Goal: Task Accomplishment & Management: Complete application form

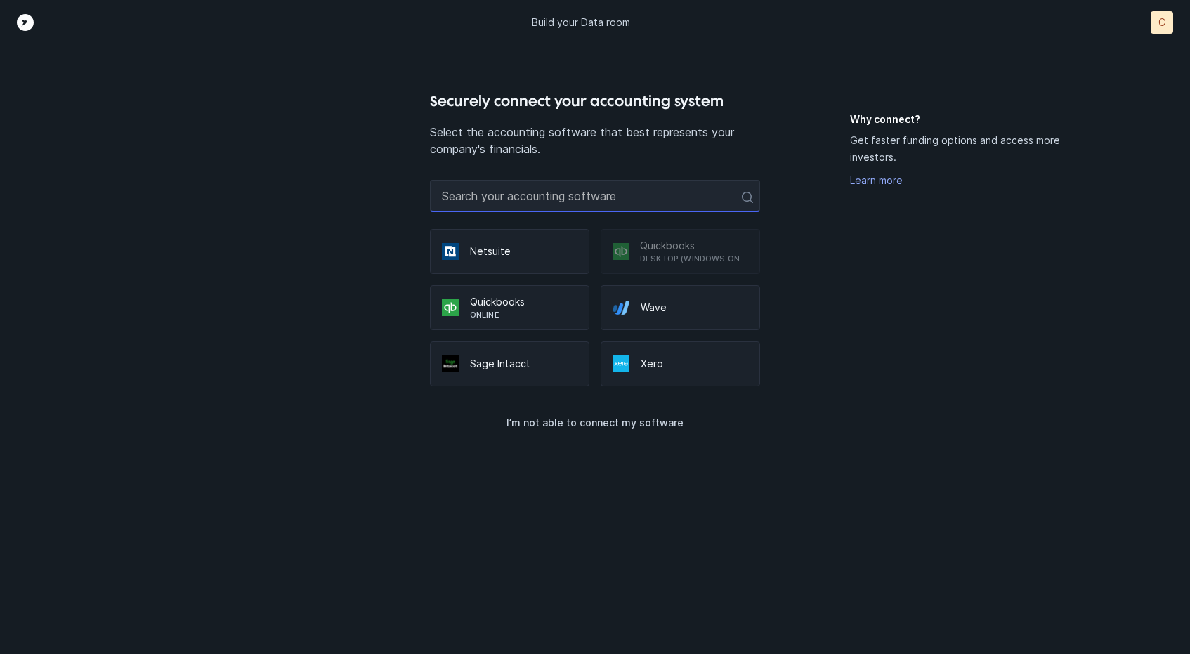
click at [524, 202] on input "text" at bounding box center [595, 196] width 331 height 32
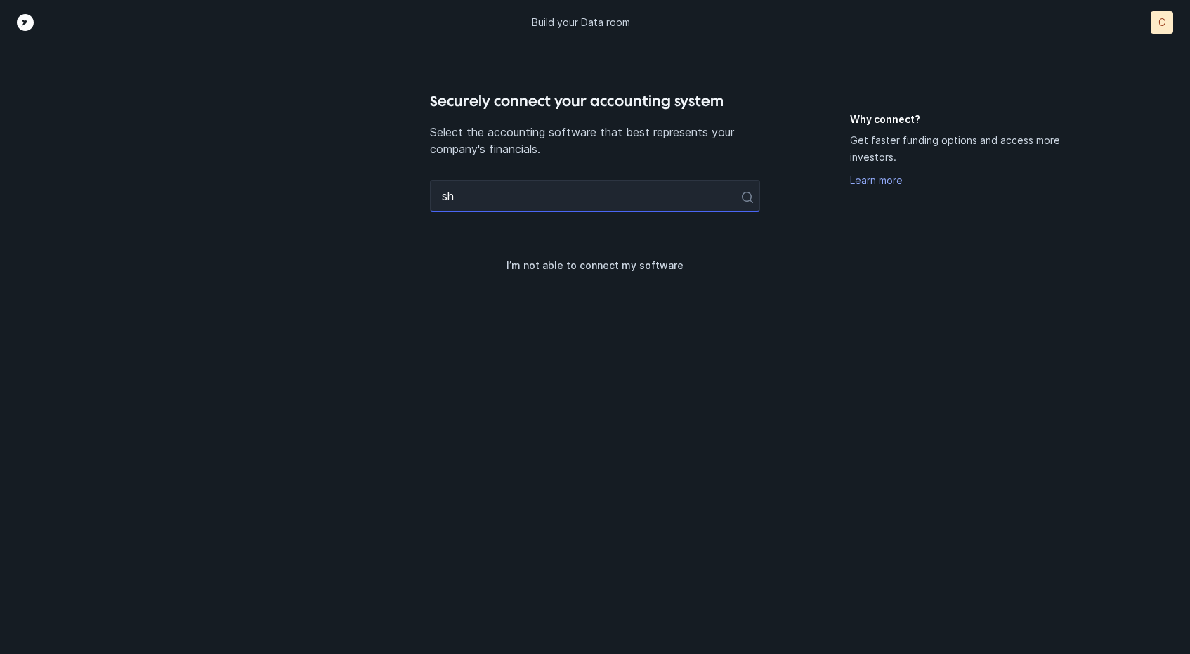
type input "s"
click at [550, 205] on input "shopi" at bounding box center [595, 196] width 331 height 32
type input "shopi"
click at [551, 265] on p "I’m not able to connect my software" at bounding box center [594, 265] width 177 height 17
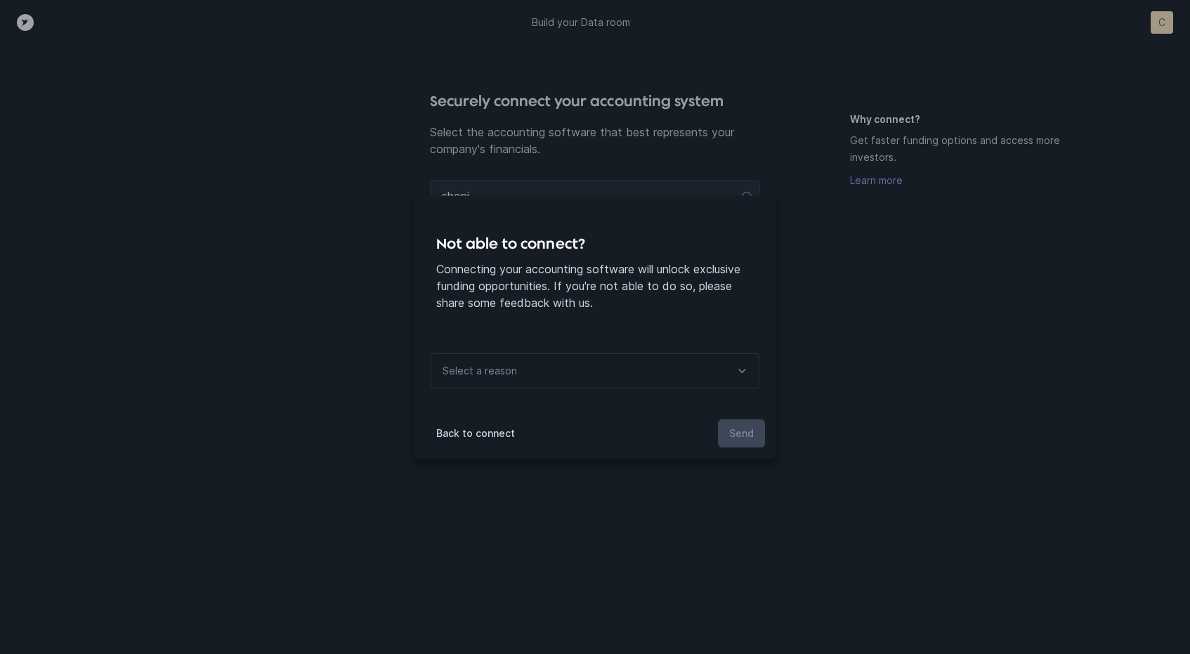
click at [560, 371] on div "Select a reason" at bounding box center [595, 370] width 329 height 35
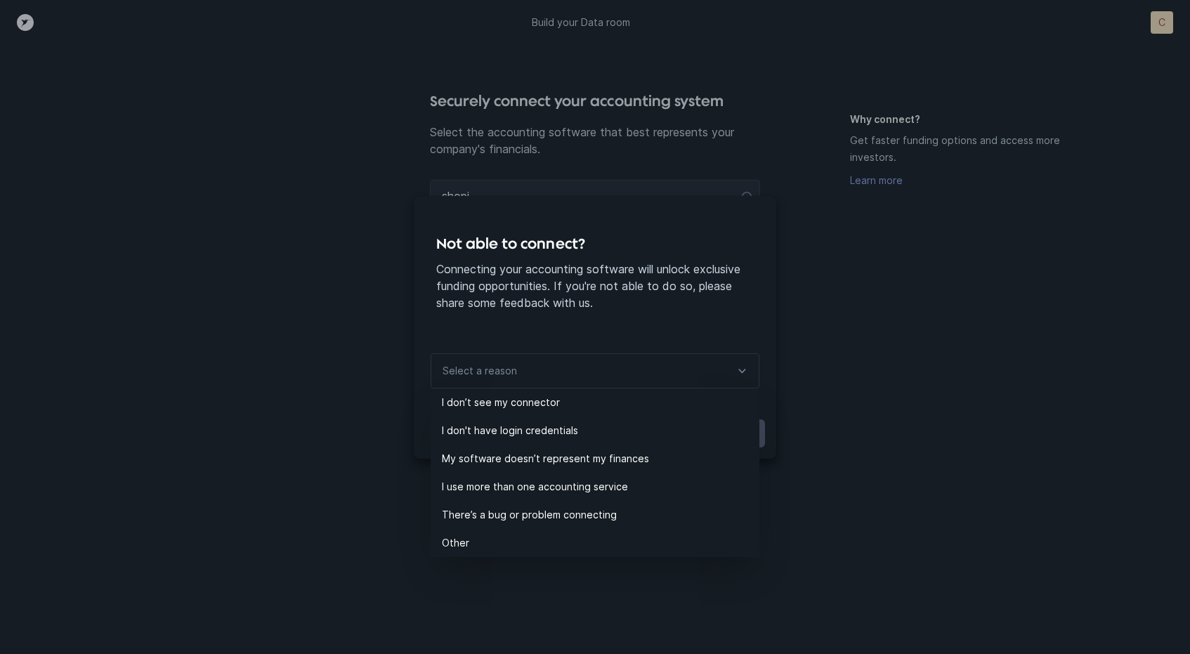
click at [531, 313] on div "Not able to connect? Connecting your accounting software will unlock exclusive …" at bounding box center [595, 265] width 362 height 138
click at [443, 328] on div "Not able to connect? Connecting your accounting software will unlock exclusive …" at bounding box center [595, 265] width 362 height 138
click at [476, 326] on div "Not able to connect? Connecting your accounting software will unlock exclusive …" at bounding box center [595, 265] width 362 height 138
click at [483, 269] on p "Connecting your accounting software will unlock exclusive funding opportunities…" at bounding box center [594, 286] width 317 height 51
click at [490, 543] on p "Other" at bounding box center [600, 542] width 317 height 17
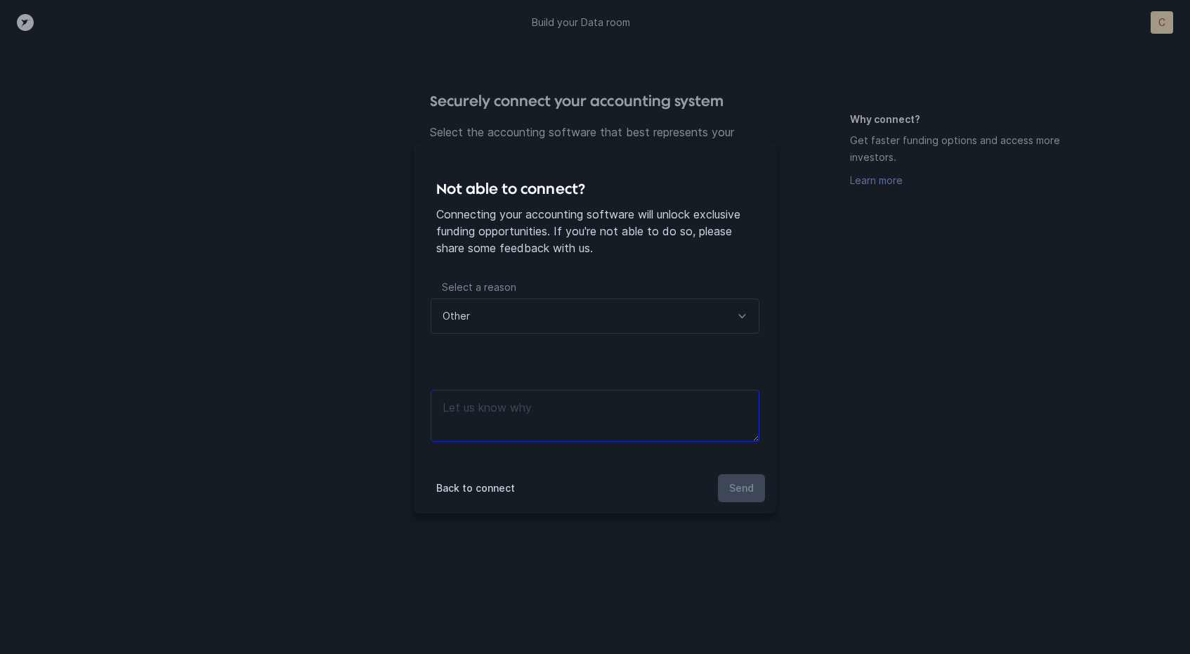
click at [508, 414] on textarea at bounding box center [595, 416] width 329 height 52
click at [480, 309] on div "Other" at bounding box center [595, 315] width 329 height 35
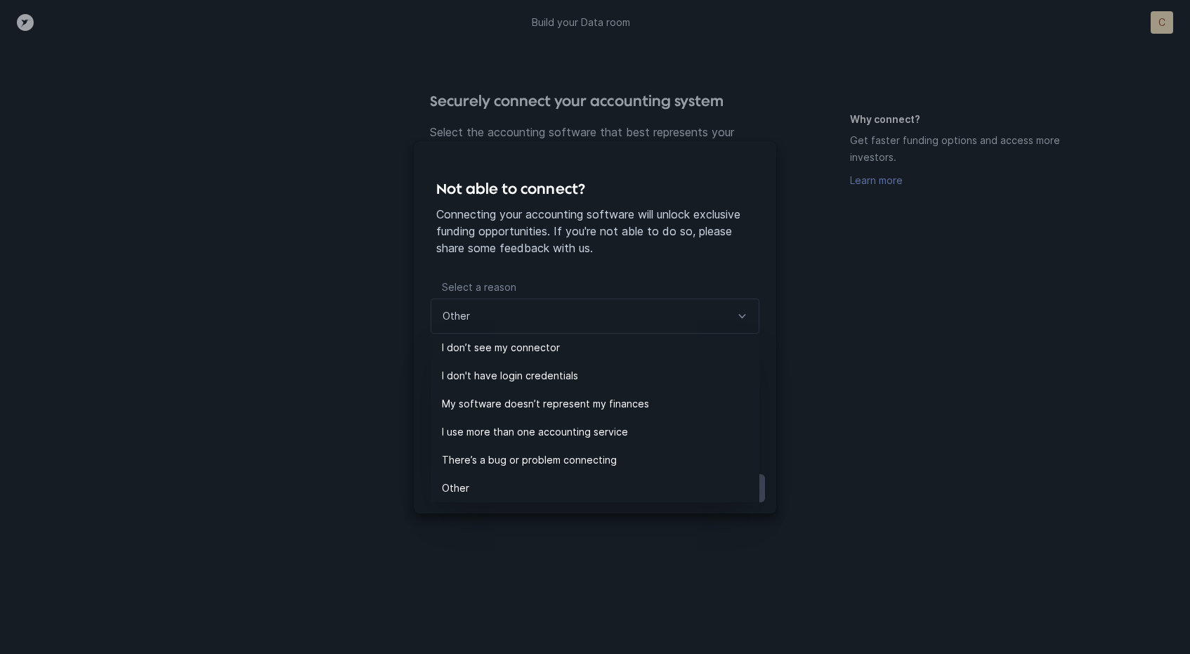
click at [494, 218] on p "Connecting your accounting software will unlock exclusive funding opportunities…" at bounding box center [594, 231] width 317 height 51
click at [570, 113] on div "Not able to connect? Connecting your accounting software will unlock exclusive …" at bounding box center [595, 327] width 1190 height 654
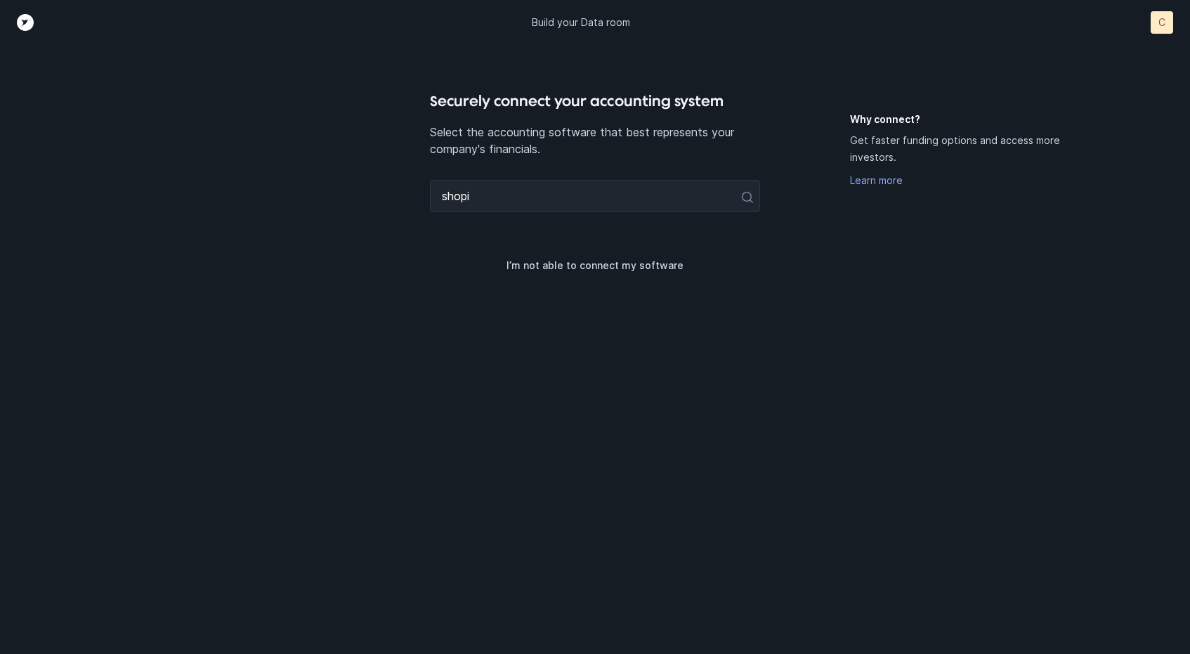
click at [593, 102] on h4 "Securely connect your accounting system" at bounding box center [595, 101] width 331 height 22
click at [560, 199] on input "shopi" at bounding box center [595, 196] width 331 height 32
click at [564, 96] on h4 "Securely connect your accounting system" at bounding box center [595, 101] width 331 height 22
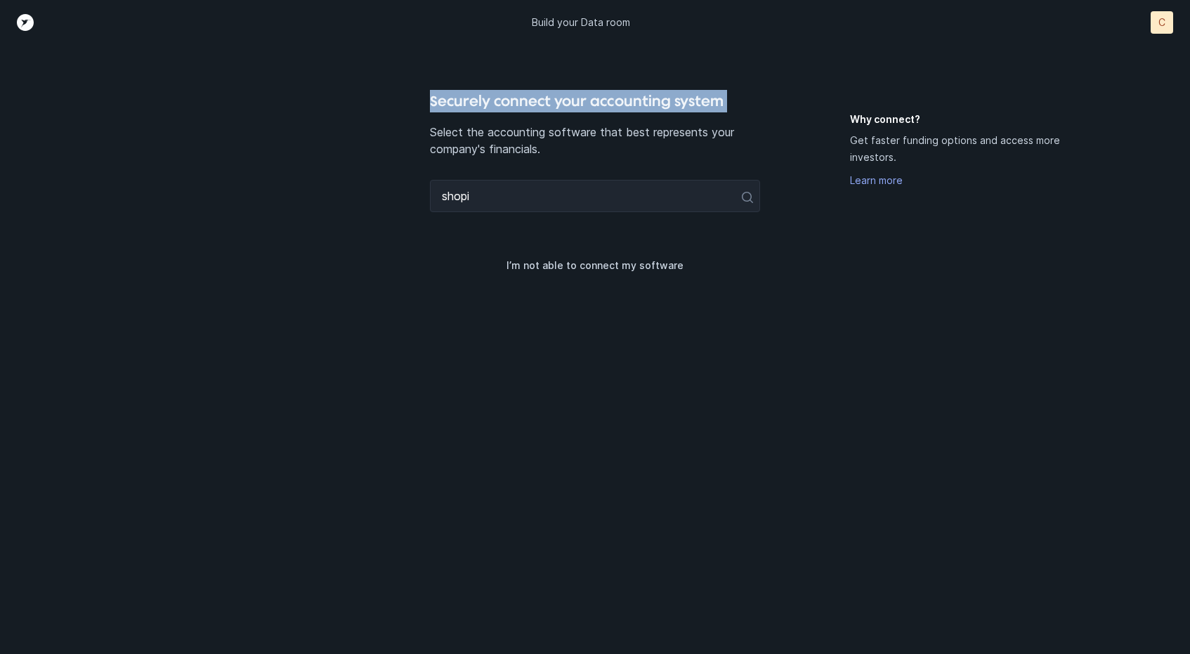
click at [564, 96] on h4 "Securely connect your accounting system" at bounding box center [595, 101] width 331 height 22
click at [557, 109] on h4 "Securely connect your accounting system" at bounding box center [595, 101] width 331 height 22
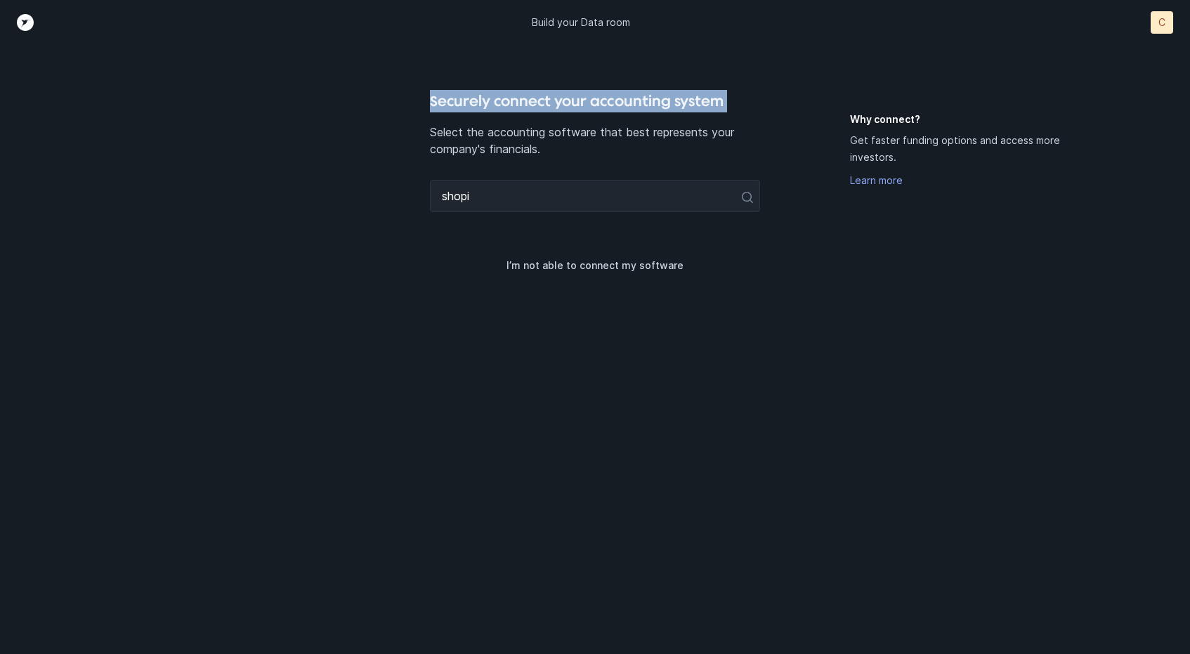
click at [557, 109] on h4 "Securely connect your accounting system" at bounding box center [595, 101] width 331 height 22
click at [575, 93] on h4 "Securely connect your accounting system" at bounding box center [595, 101] width 331 height 22
click at [575, 103] on h4 "Securely connect your accounting system" at bounding box center [595, 101] width 331 height 22
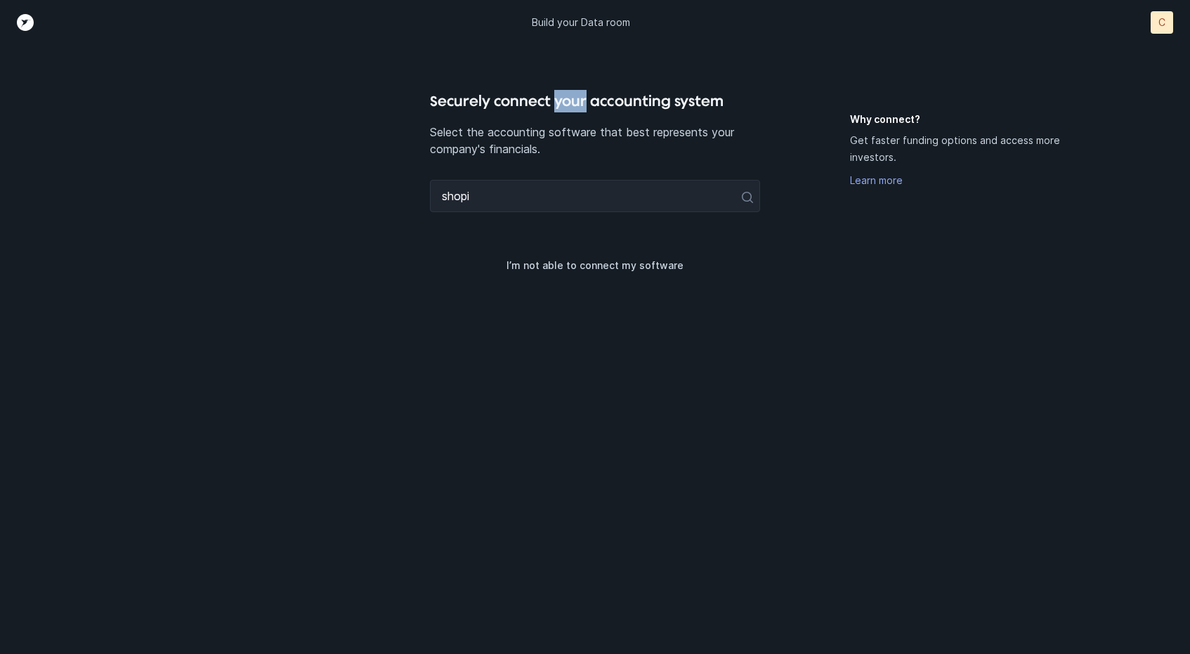
click at [575, 103] on h4 "Securely connect your accounting system" at bounding box center [595, 101] width 331 height 22
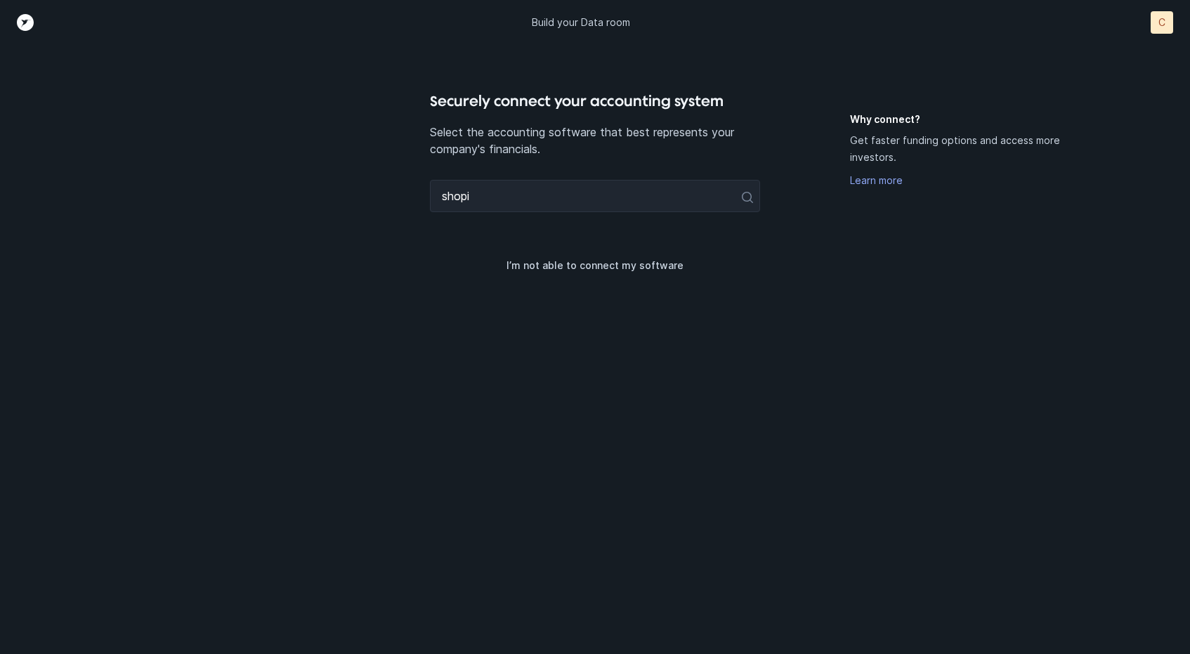
click at [587, 34] on div "Build your Data room C C" at bounding box center [595, 22] width 1190 height 45
click at [598, 19] on p "Build your Data room" at bounding box center [581, 22] width 98 height 14
click at [1169, 23] on div "C" at bounding box center [1161, 22] width 22 height 22
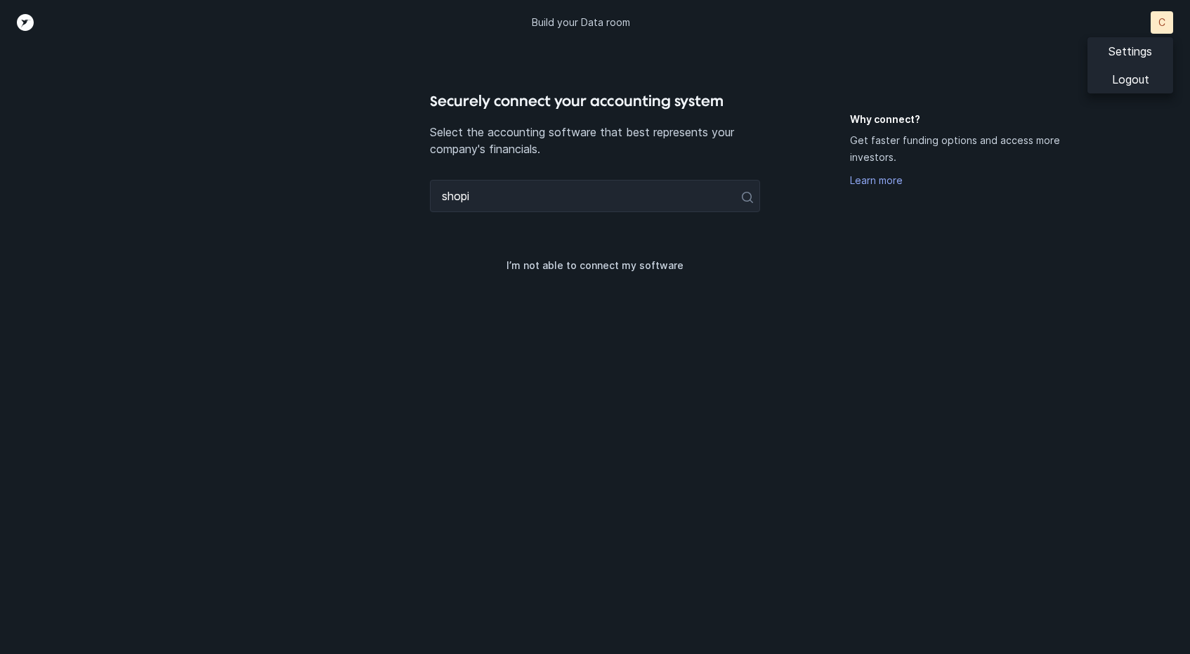
click at [785, 86] on div "Securely connect your accounting system Select the accounting software that bes…" at bounding box center [595, 327] width 1190 height 654
click at [551, 100] on h4 "Securely connect your accounting system" at bounding box center [595, 101] width 331 height 22
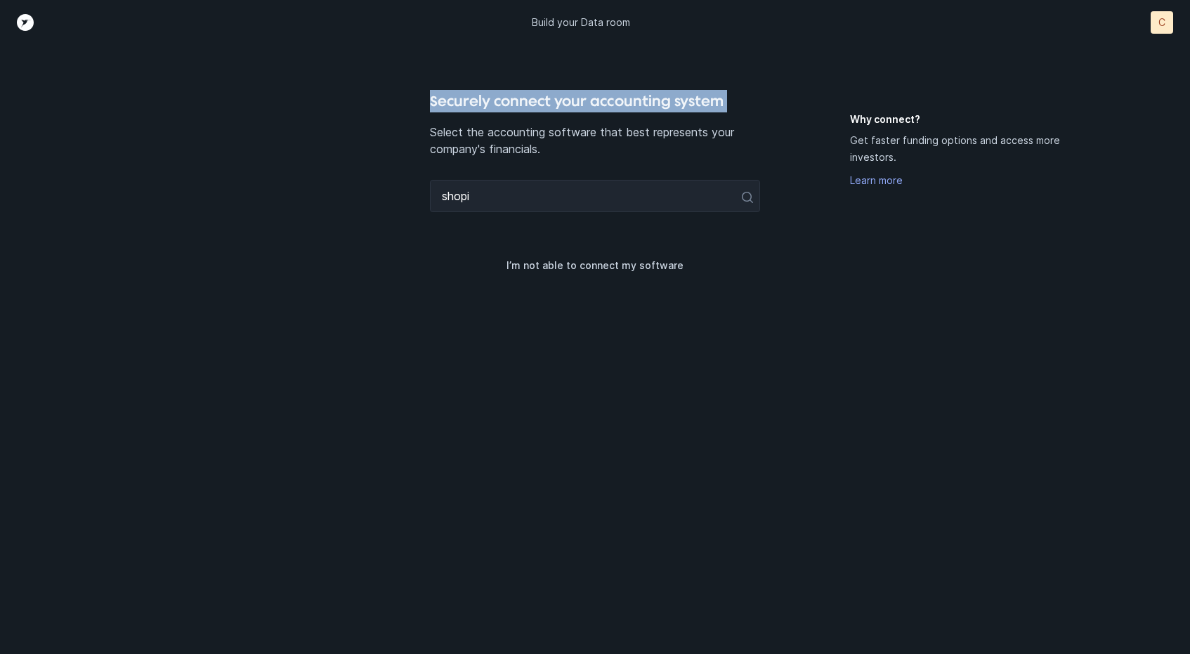
click at [551, 100] on h4 "Securely connect your accounting system" at bounding box center [595, 101] width 331 height 22
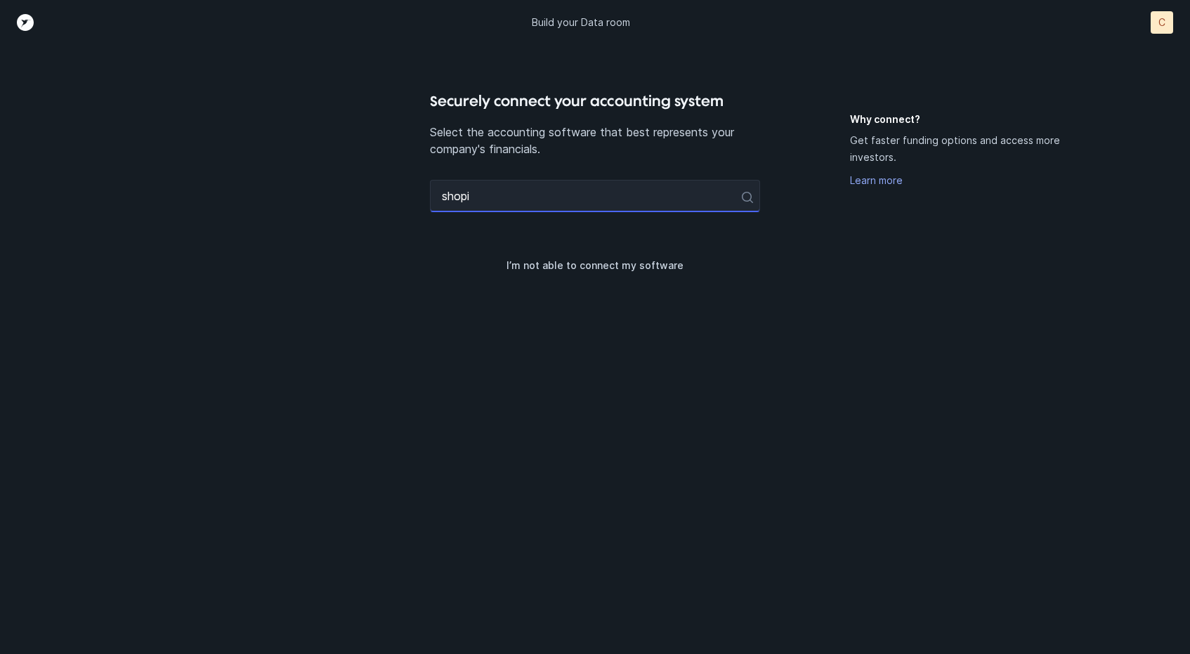
click at [510, 184] on input "shopi" at bounding box center [595, 196] width 331 height 32
click at [510, 195] on input "shopi" at bounding box center [595, 196] width 331 height 32
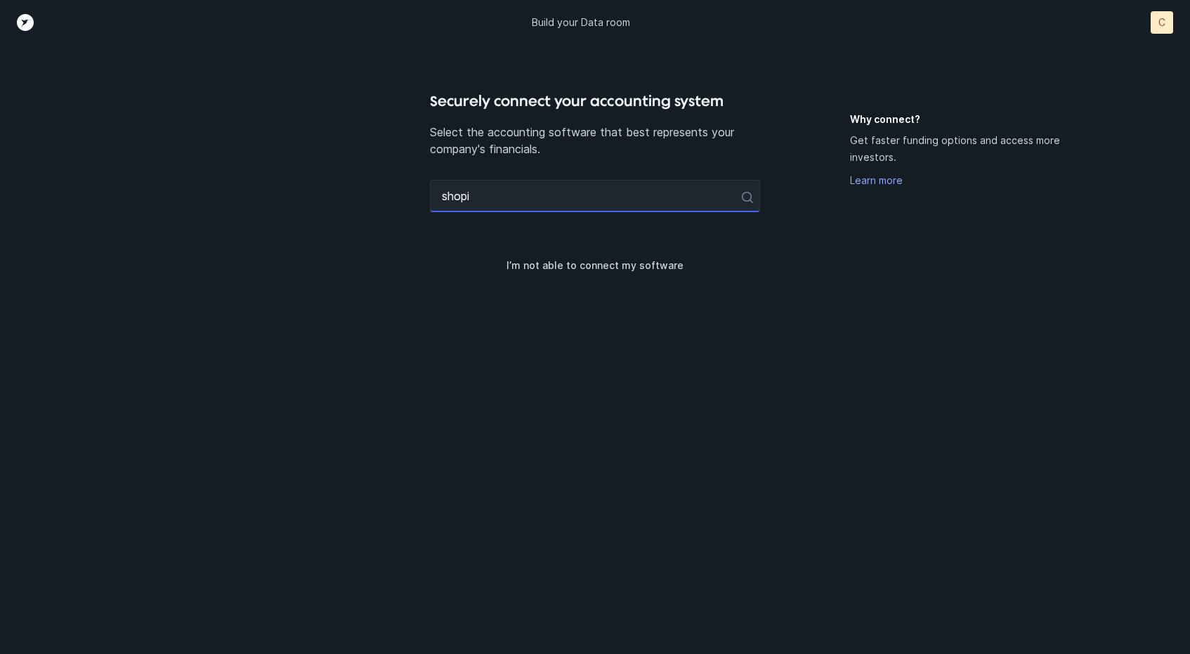
click at [511, 197] on input "shopi" at bounding box center [595, 196] width 331 height 32
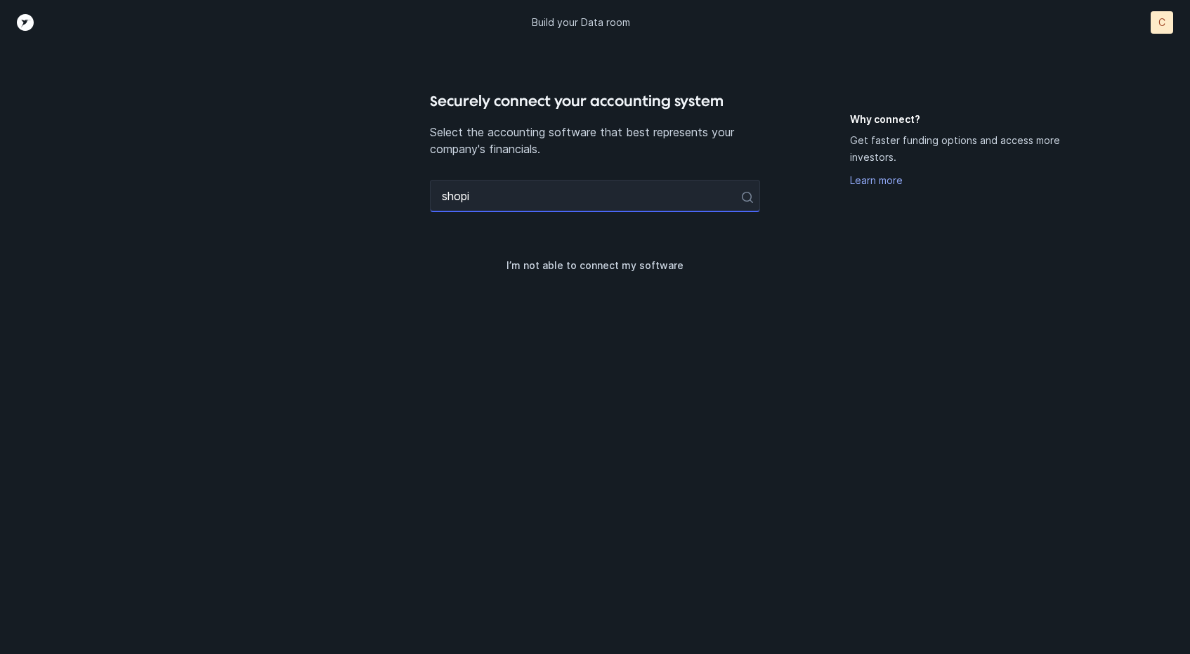
click at [511, 197] on input "shopi" at bounding box center [595, 196] width 331 height 32
click at [550, 99] on h4 "Securely connect your accounting system" at bounding box center [595, 101] width 331 height 22
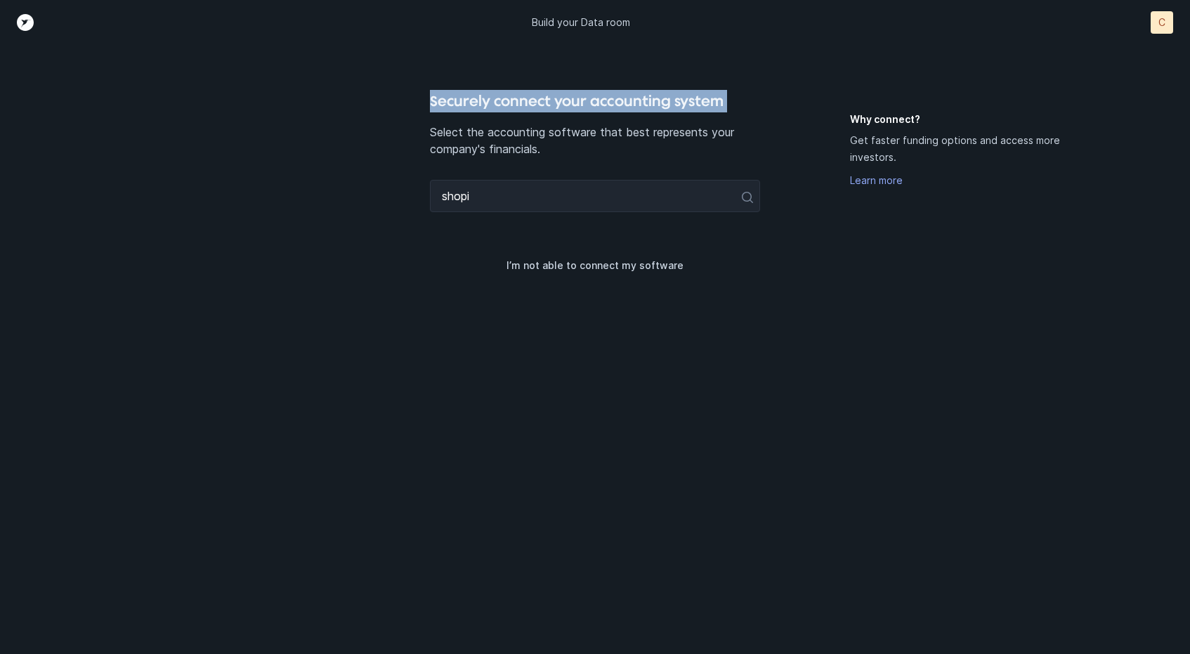
click at [550, 99] on h4 "Securely connect your accounting system" at bounding box center [595, 101] width 331 height 22
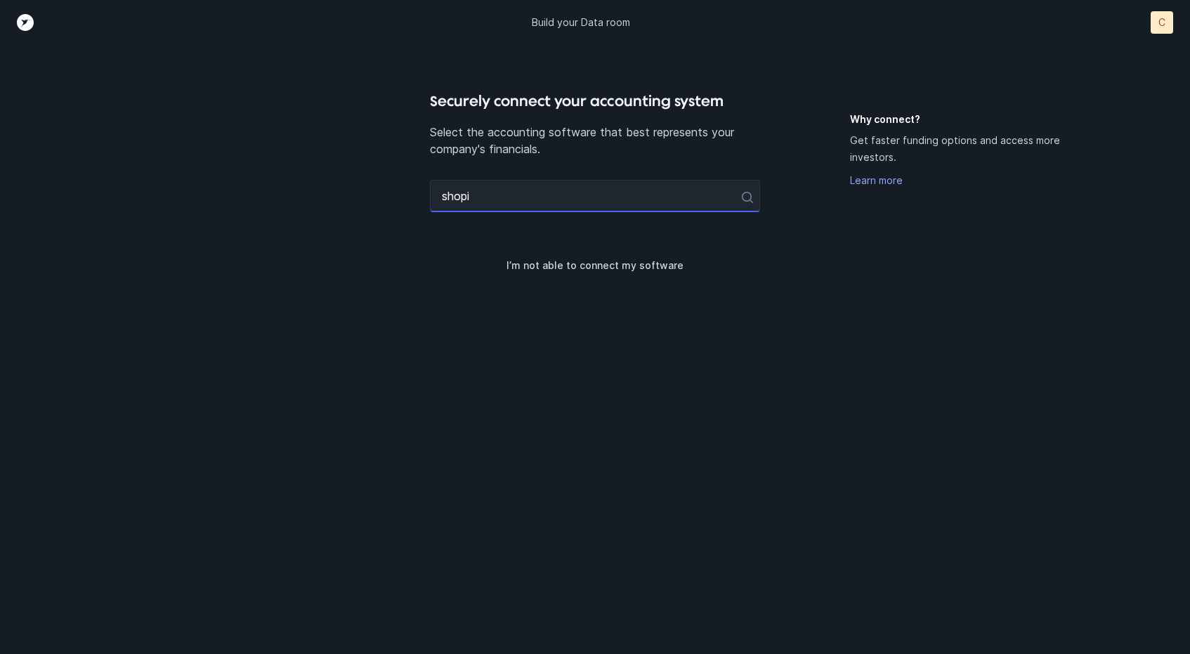
click at [524, 188] on input "shopi" at bounding box center [595, 196] width 331 height 32
click at [551, 105] on h4 "Securely connect your accounting system" at bounding box center [595, 101] width 331 height 22
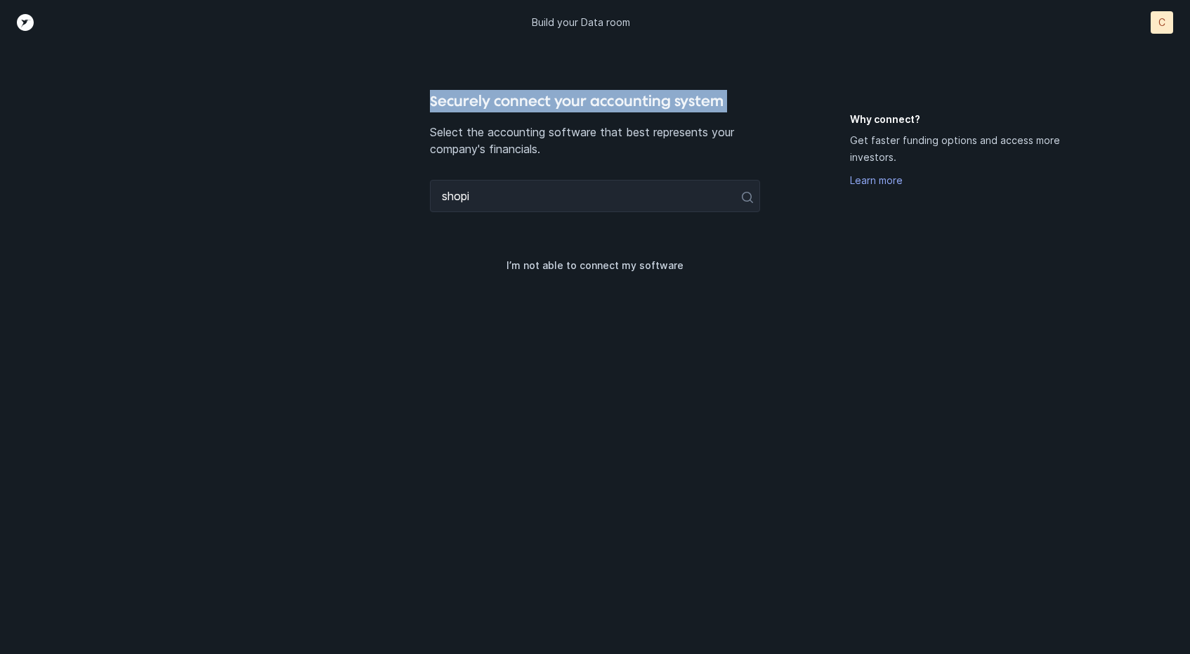
click at [551, 105] on h4 "Securely connect your accounting system" at bounding box center [595, 101] width 331 height 22
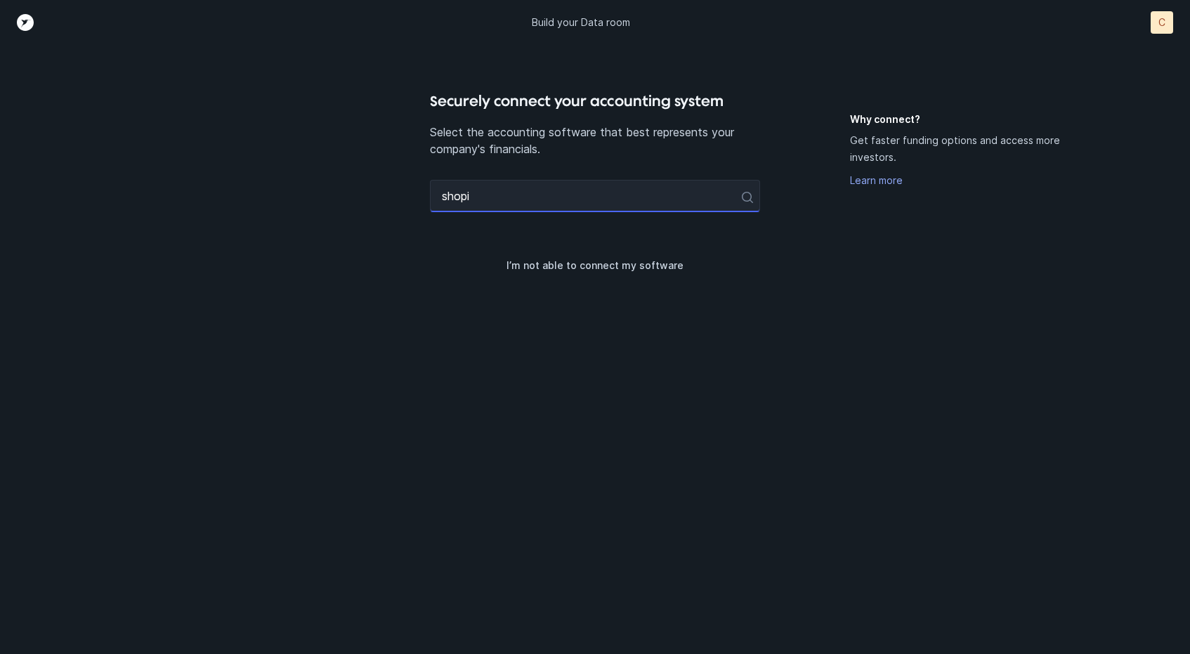
click at [537, 198] on input "shopi" at bounding box center [595, 196] width 331 height 32
click at [552, 107] on h4 "Securely connect your accounting system" at bounding box center [595, 101] width 331 height 22
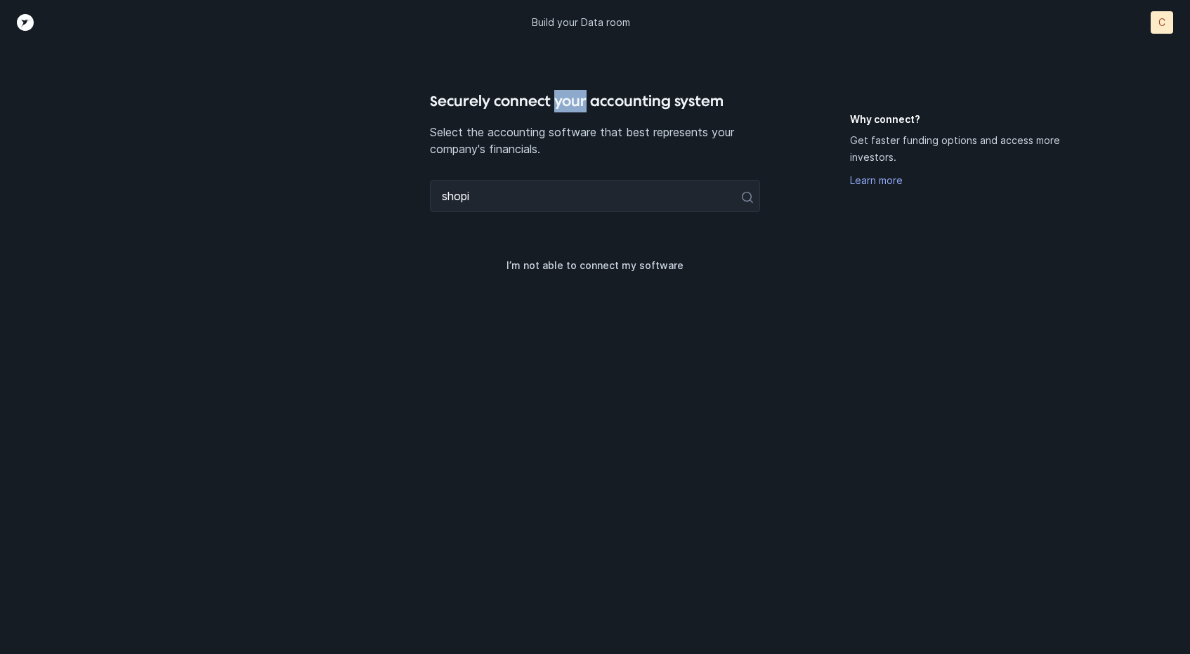
click at [552, 107] on h4 "Securely connect your accounting system" at bounding box center [595, 101] width 331 height 22
click at [532, 216] on div "shopi" at bounding box center [595, 204] width 331 height 49
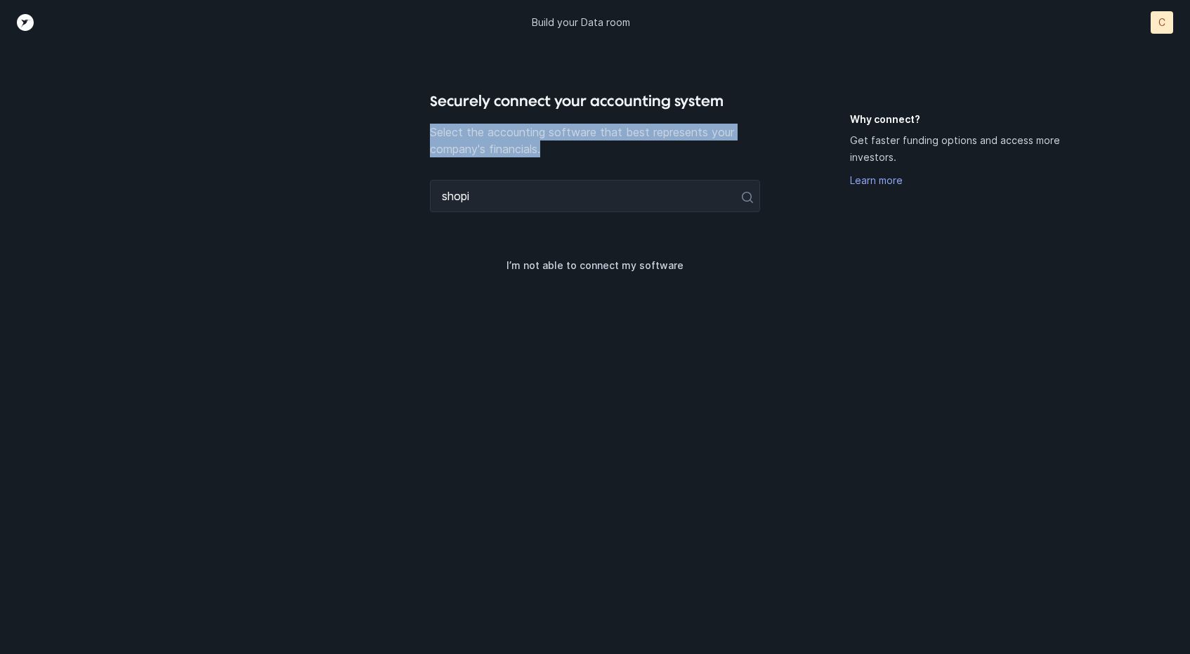
click at [532, 216] on div "shopi" at bounding box center [595, 204] width 331 height 49
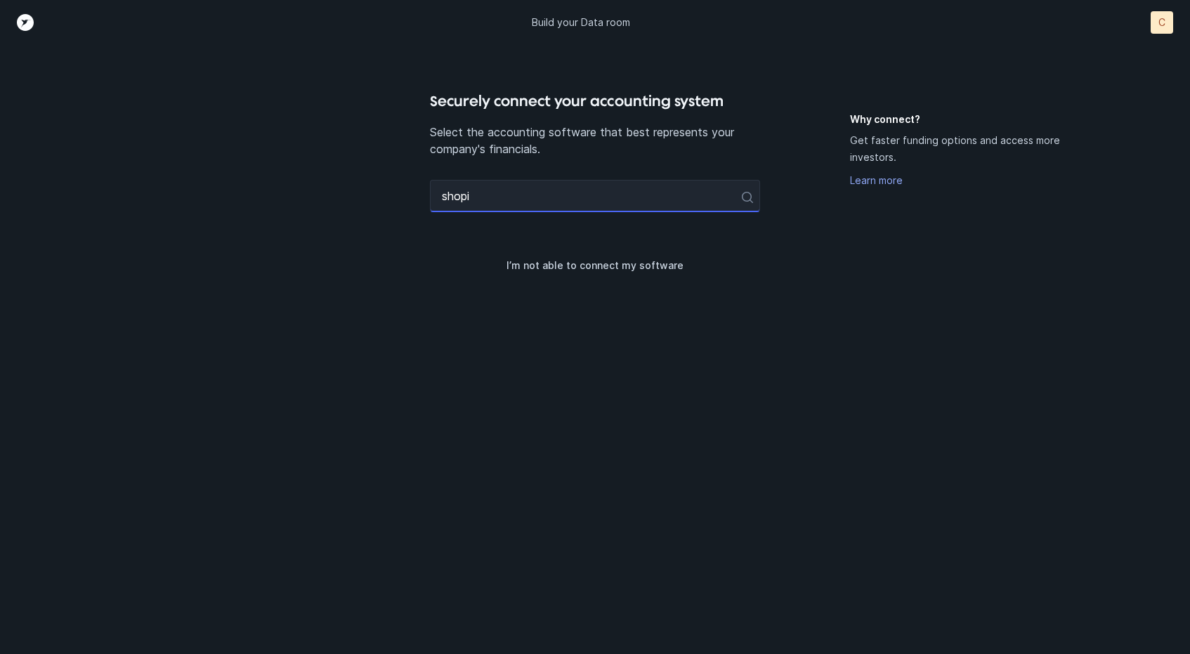
click at [533, 204] on input "shopi" at bounding box center [595, 196] width 331 height 32
click at [553, 109] on h4 "Securely connect your accounting system" at bounding box center [595, 101] width 331 height 22
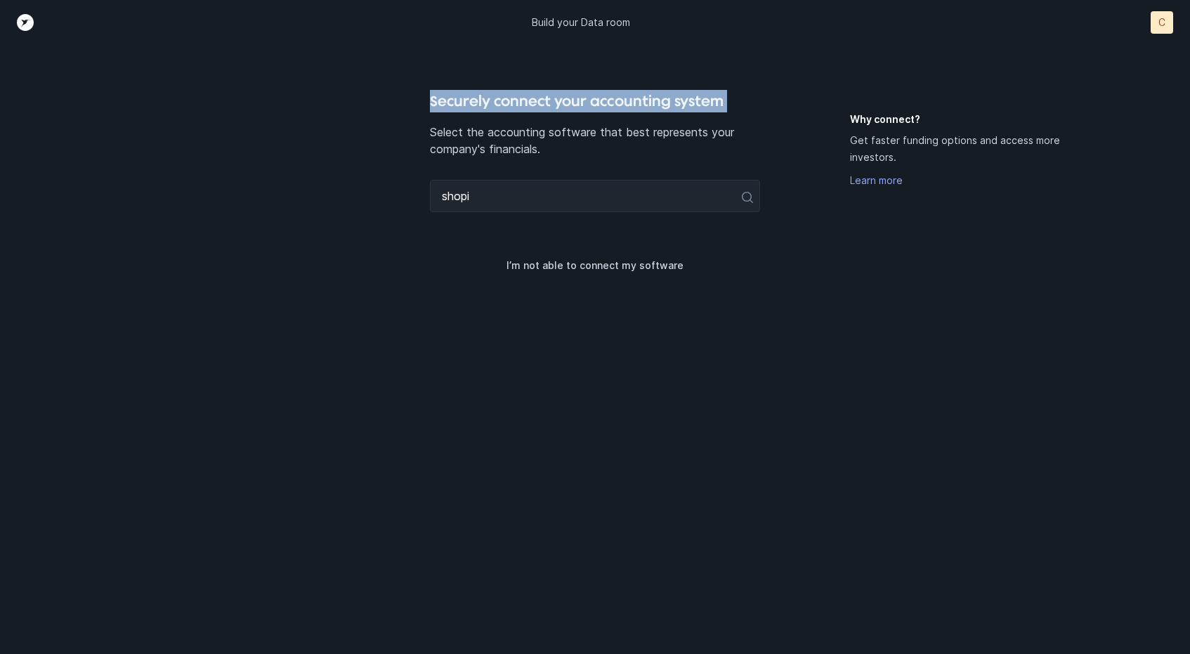
click at [553, 109] on h4 "Securely connect your accounting system" at bounding box center [595, 101] width 331 height 22
click at [534, 178] on div "Securely connect your accounting system Select the accounting software that bes…" at bounding box center [595, 372] width 331 height 564
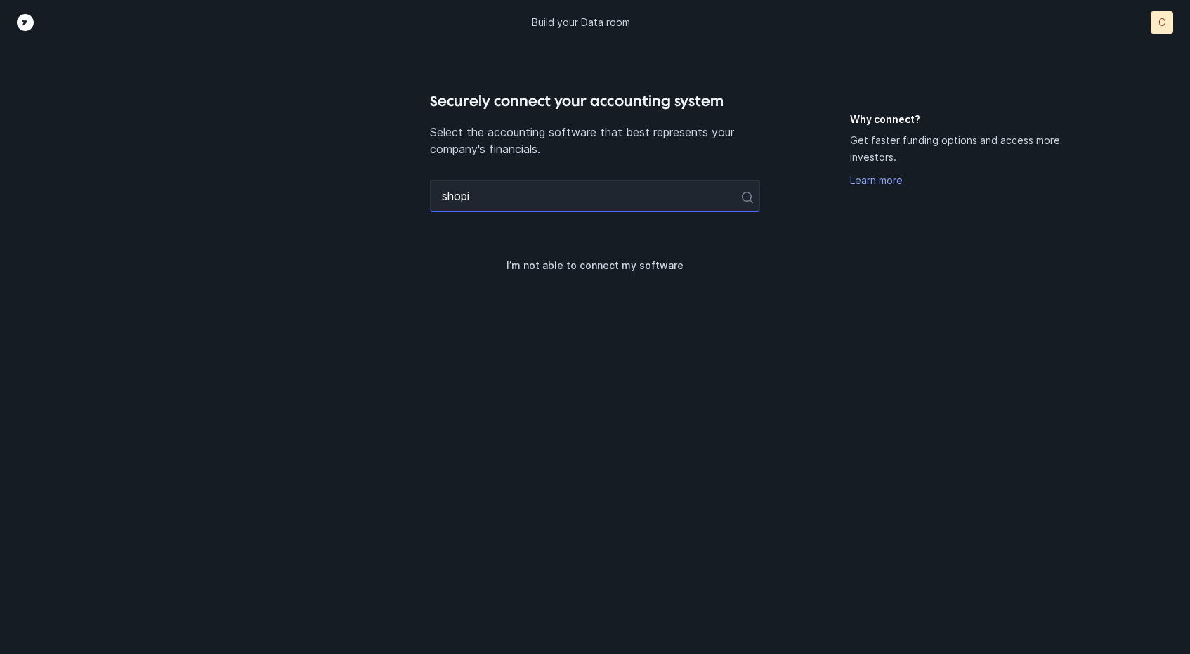
click at [534, 192] on input "shopi" at bounding box center [595, 196] width 331 height 32
click at [573, 181] on input "shopi" at bounding box center [595, 196] width 331 height 32
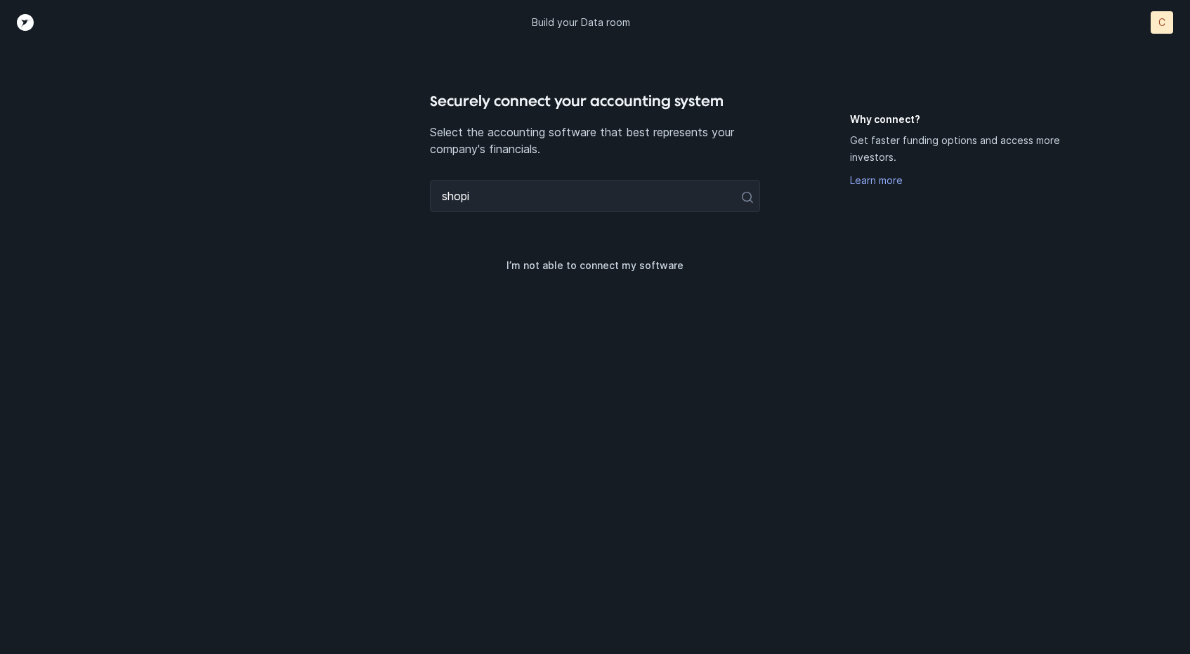
click at [584, 102] on h4 "Securely connect your accounting system" at bounding box center [595, 101] width 331 height 22
click at [572, 211] on input "shopi" at bounding box center [595, 196] width 331 height 32
click at [540, 212] on div "shopi" at bounding box center [595, 204] width 331 height 49
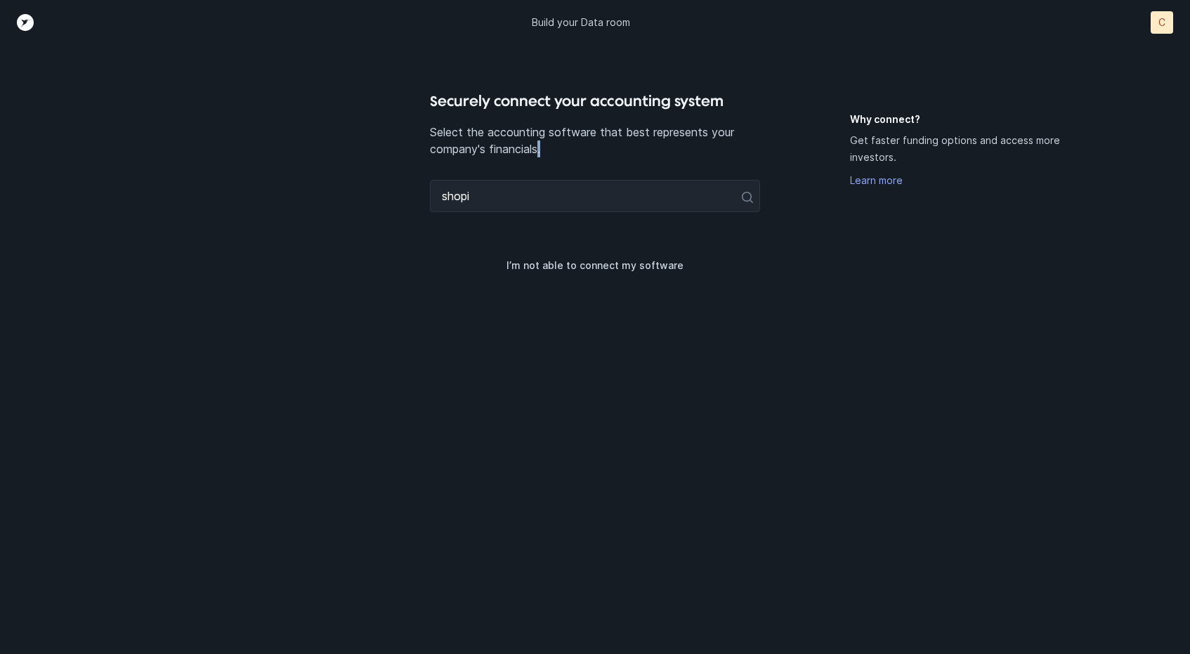
click at [540, 212] on div "shopi" at bounding box center [595, 204] width 331 height 49
click at [545, 204] on input "shopi" at bounding box center [595, 196] width 331 height 32
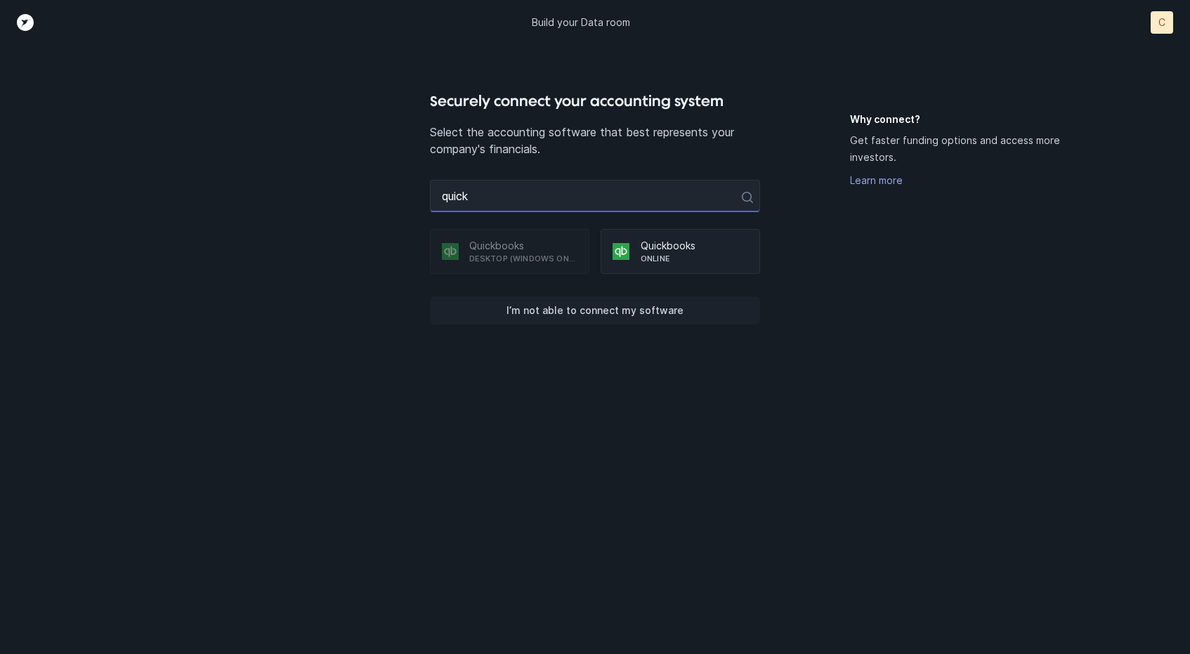
type input "quick"
click at [567, 310] on p "I’m not able to connect my software" at bounding box center [594, 310] width 177 height 17
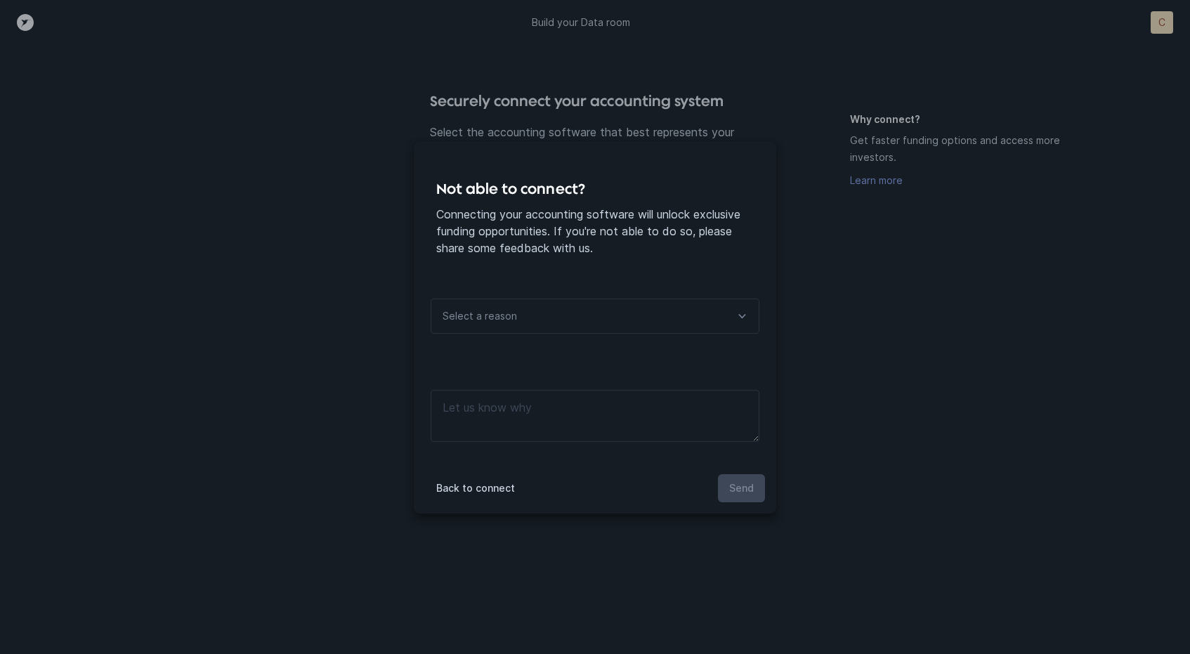
click at [525, 331] on div "Select a reason" at bounding box center [595, 315] width 329 height 35
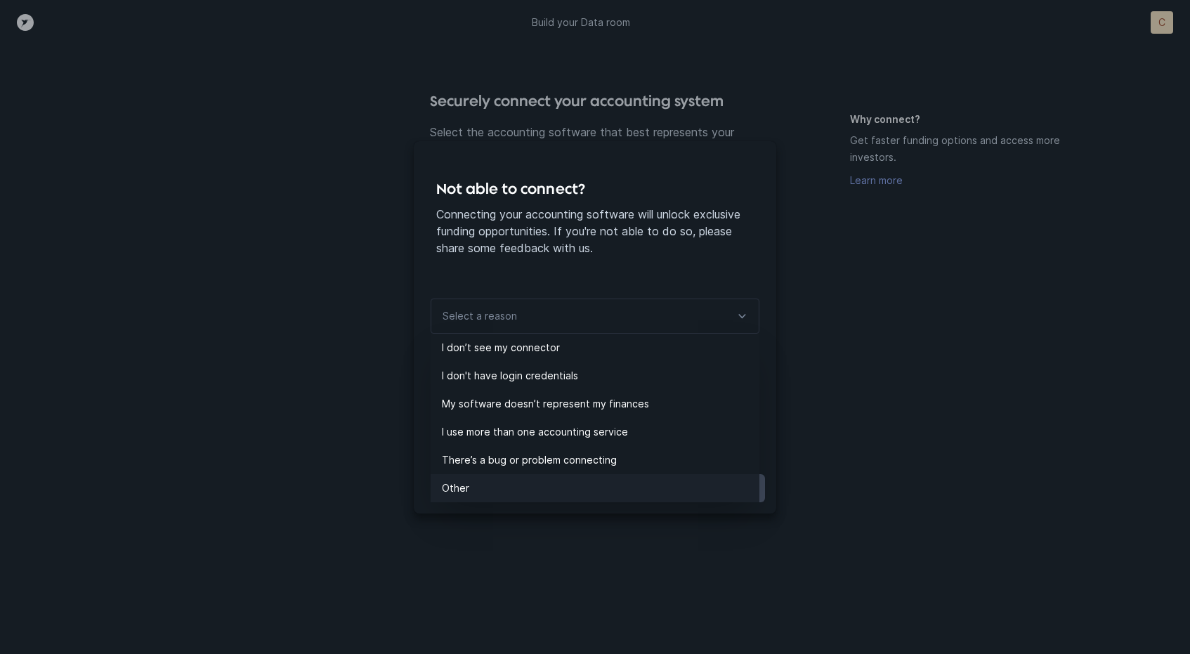
click at [504, 480] on p "Other" at bounding box center [600, 488] width 317 height 17
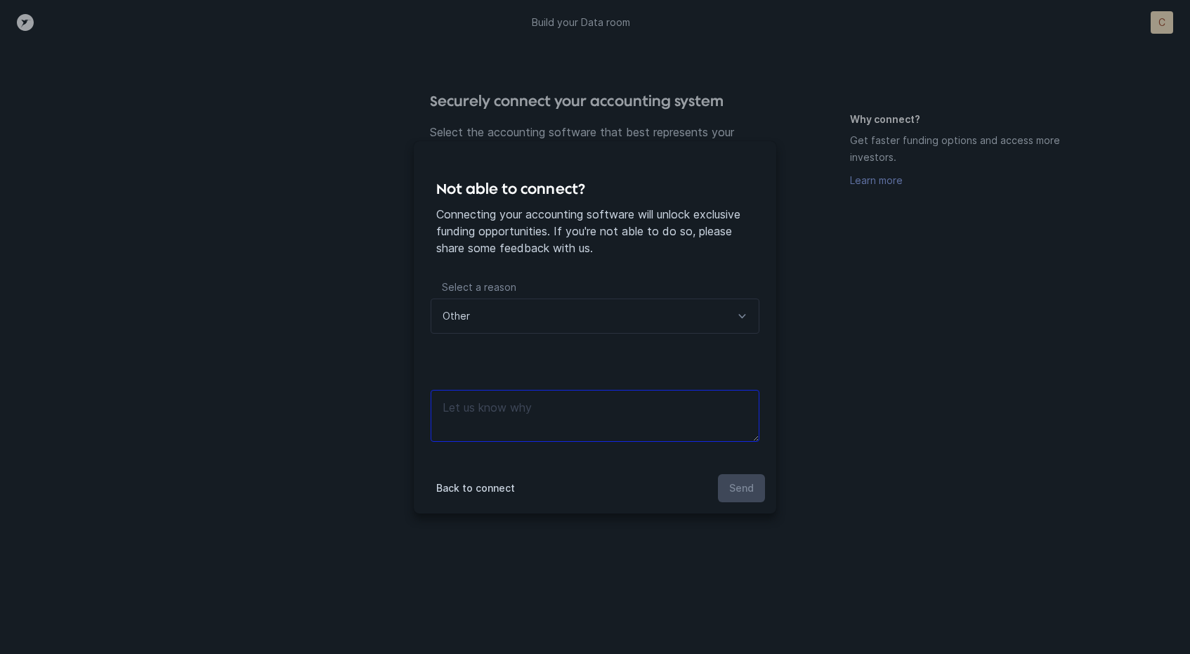
click at [505, 416] on textarea at bounding box center [595, 416] width 329 height 52
type textarea "A"
type textarea "Connected on [PERSON_NAME]'s account"
click at [737, 494] on p "Send" at bounding box center [741, 488] width 25 height 17
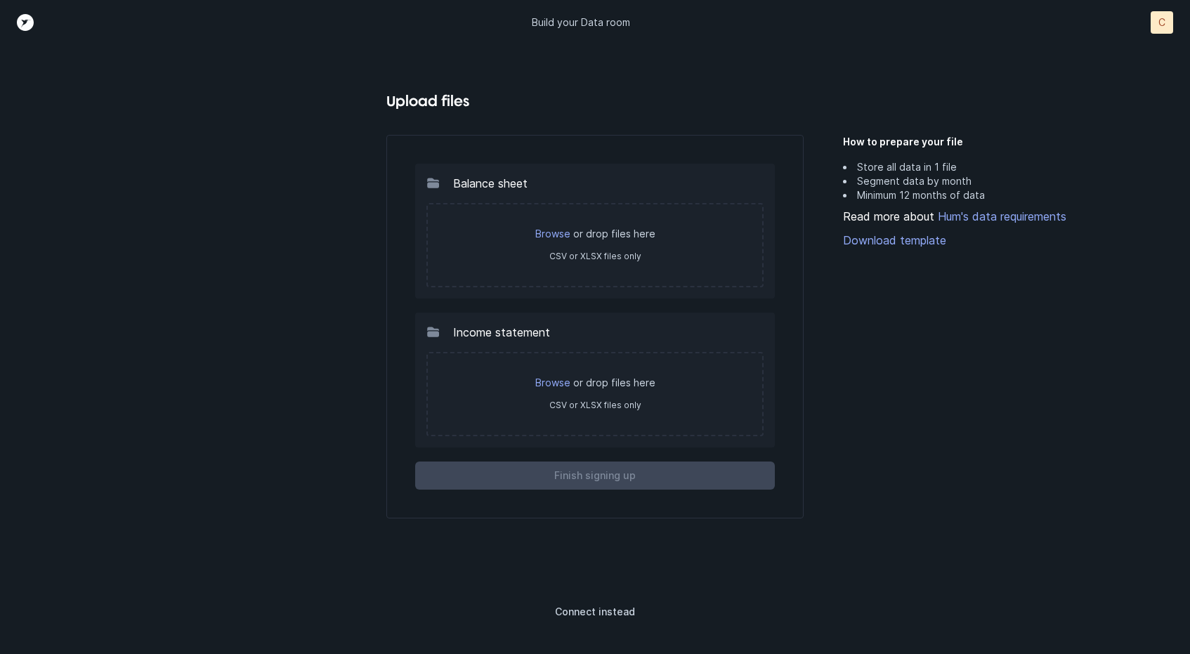
click at [588, 490] on div "Balance sheet Browse or drop files here CSV or XLSX files only Income statement…" at bounding box center [594, 326] width 417 height 383
click at [602, 610] on p "Connect instead" at bounding box center [595, 611] width 80 height 17
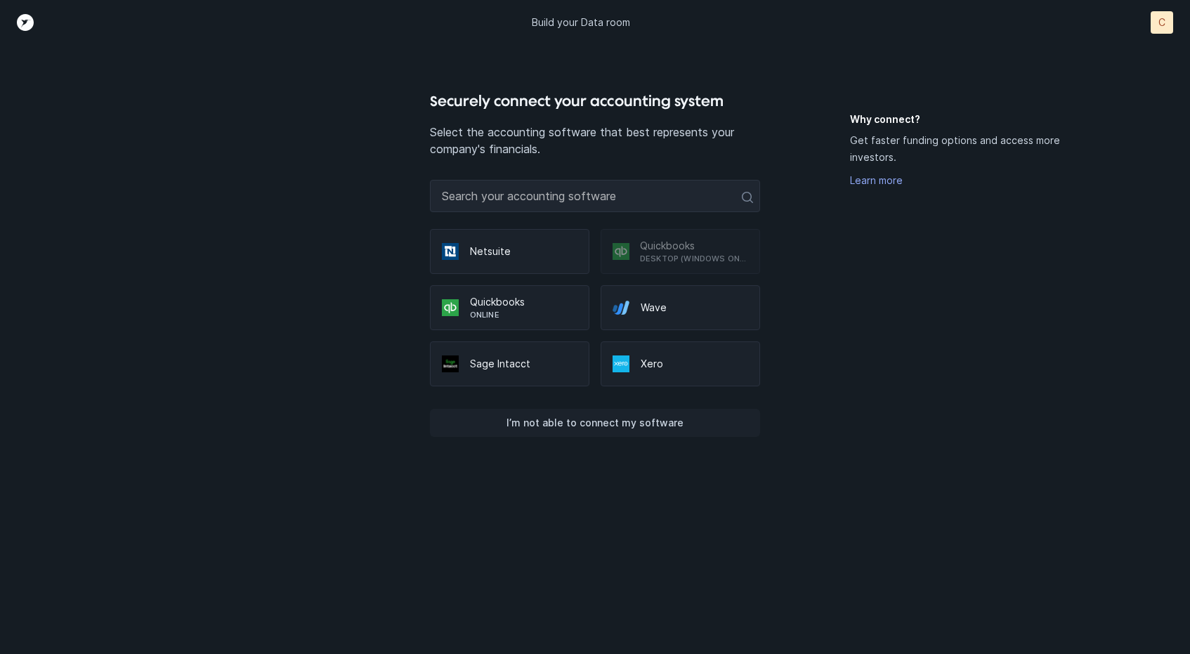
click at [612, 420] on p "I’m not able to connect my software" at bounding box center [594, 422] width 177 height 17
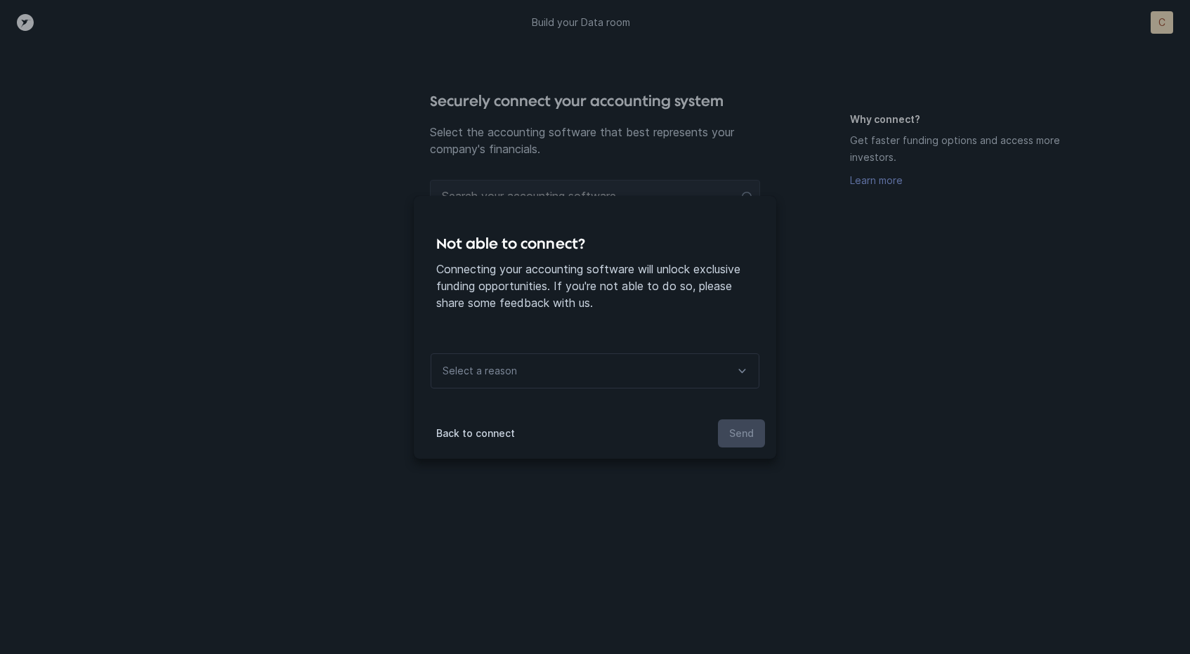
click at [748, 229] on div "Not able to connect? Connecting your accounting software will unlock exclusive …" at bounding box center [595, 265] width 362 height 138
click at [817, 230] on div "Not able to connect? Connecting your accounting software will unlock exclusive …" at bounding box center [595, 327] width 1190 height 654
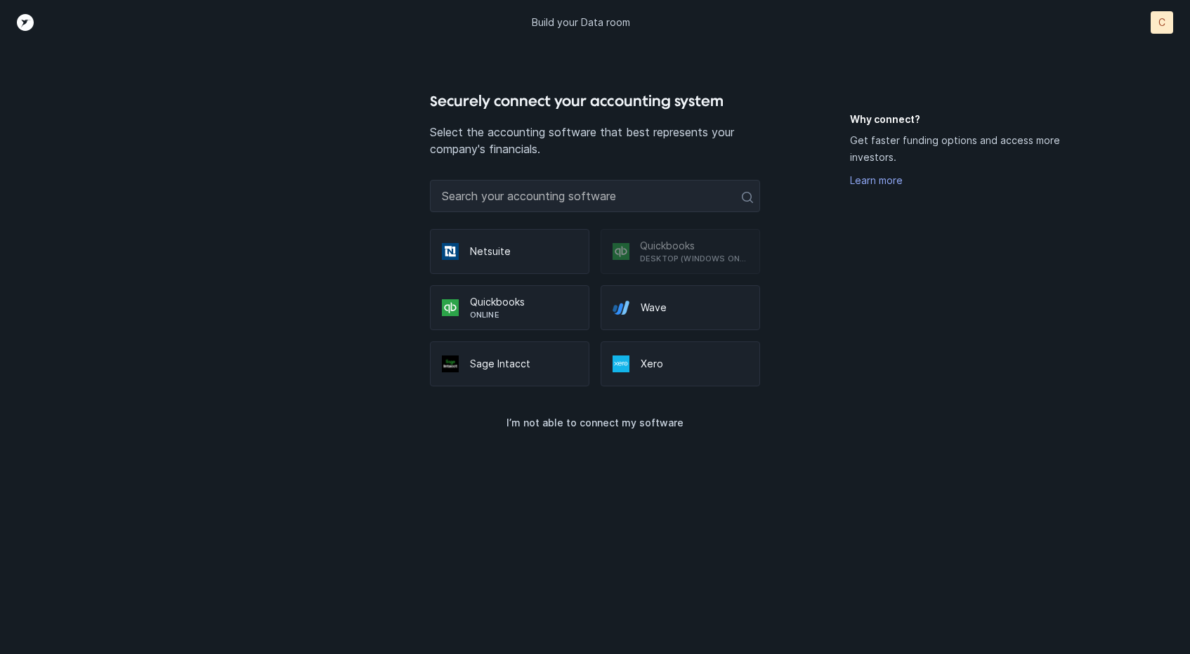
click at [1166, 31] on div "C" at bounding box center [1161, 22] width 22 height 22
click at [1125, 78] on p "Logout" at bounding box center [1130, 79] width 37 height 17
